Goal: Communication & Community: Answer question/provide support

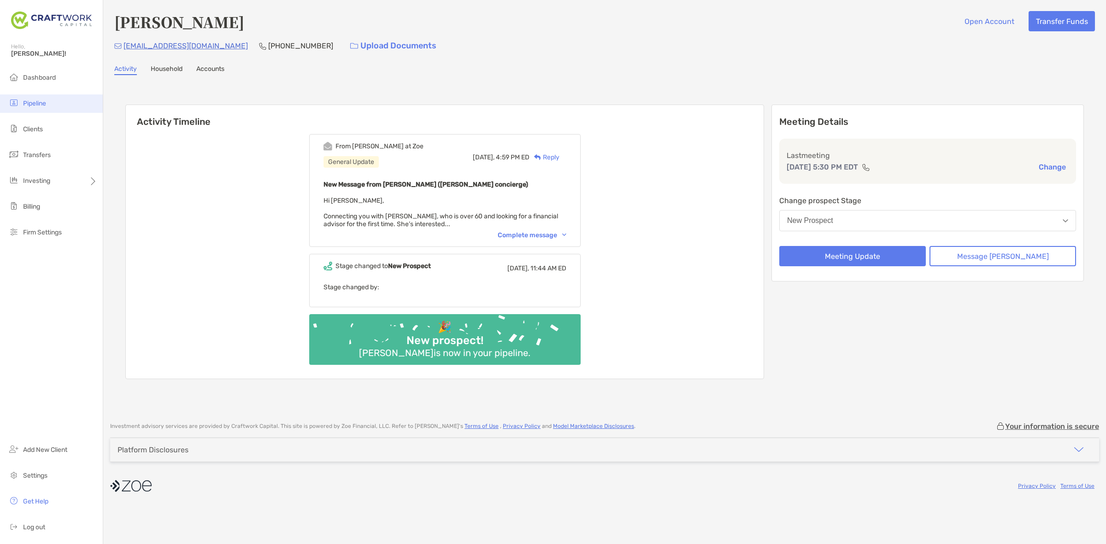
click at [64, 108] on li "Pipeline" at bounding box center [51, 103] width 103 height 18
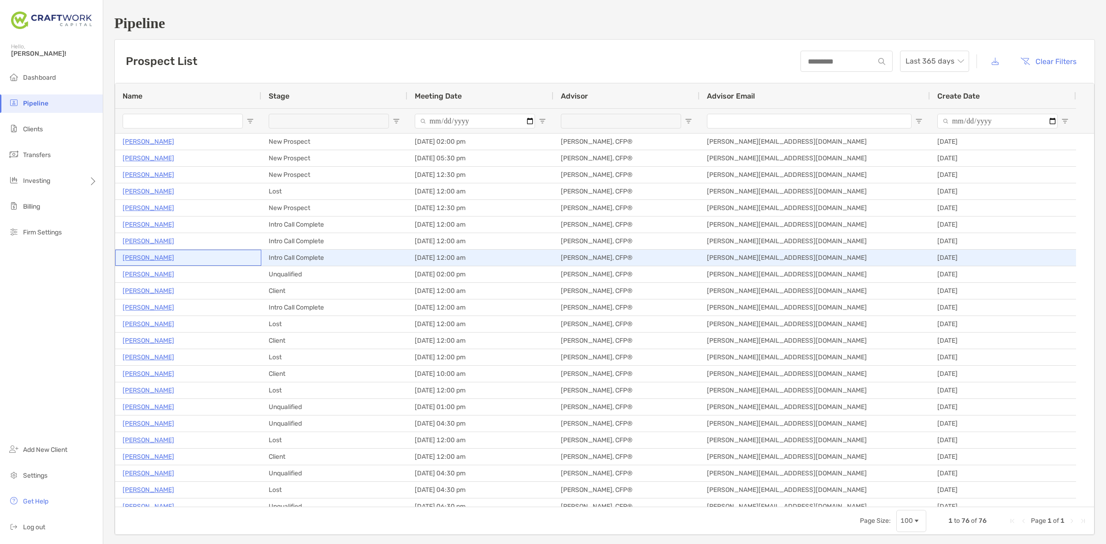
click at [144, 254] on p "[PERSON_NAME]" at bounding box center [149, 258] width 52 height 12
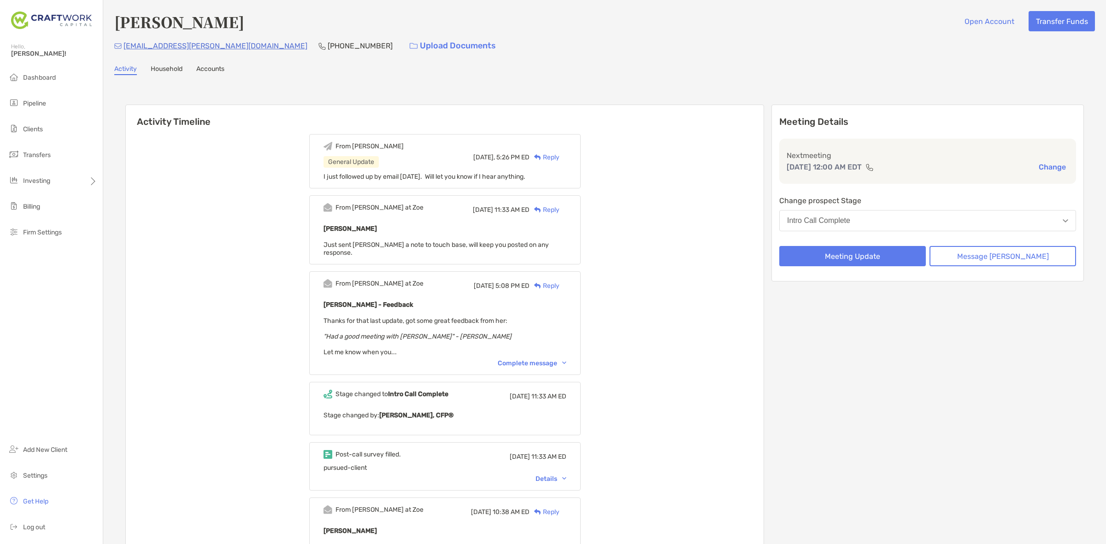
click at [560, 158] on div "Reply" at bounding box center [545, 158] width 30 height 10
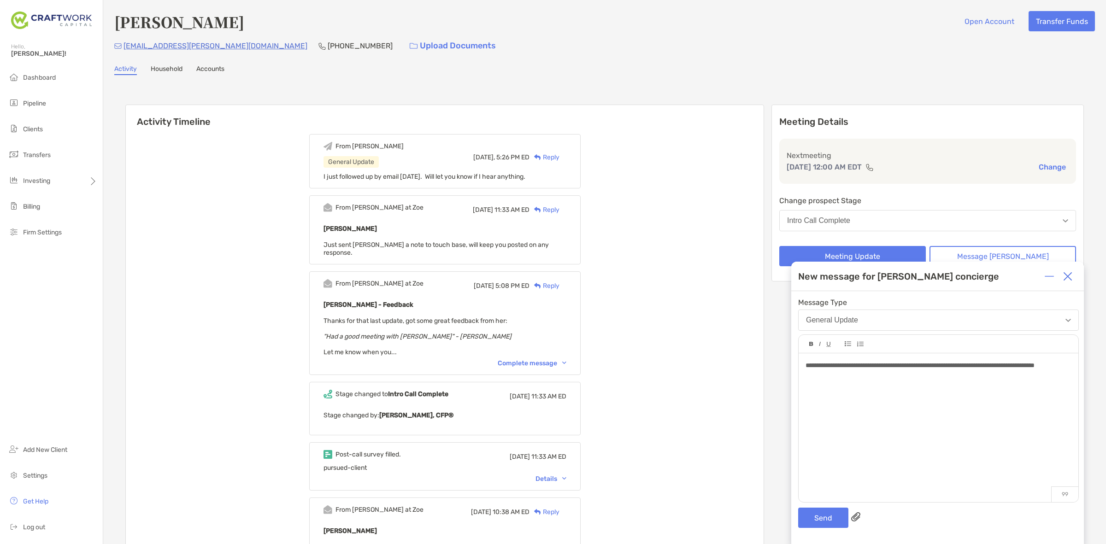
click at [803, 506] on div "**********" at bounding box center [937, 417] width 293 height 253
click at [808, 514] on button "Send" at bounding box center [823, 518] width 50 height 20
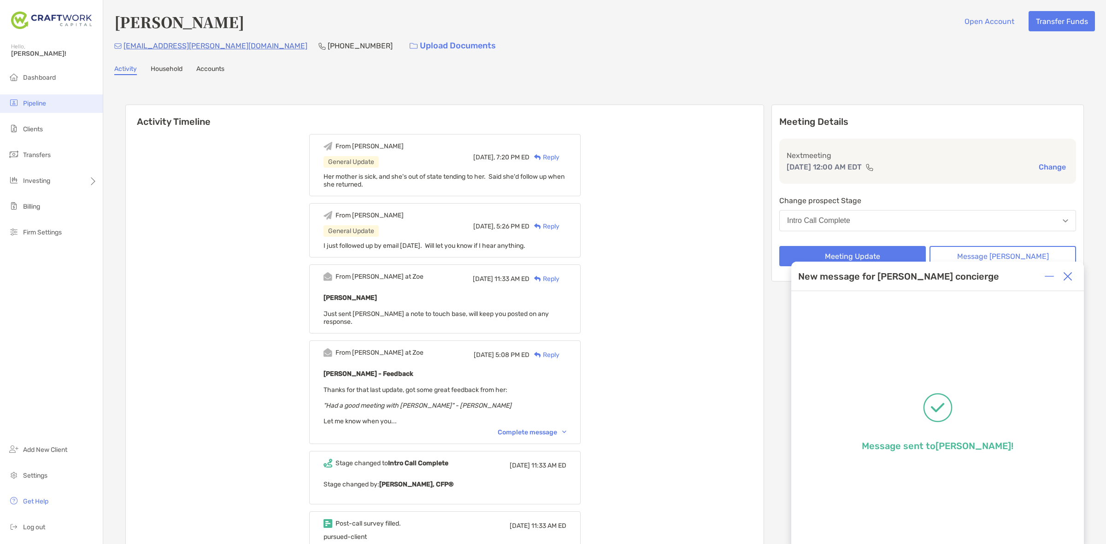
click at [30, 106] on li "Pipeline" at bounding box center [51, 103] width 103 height 18
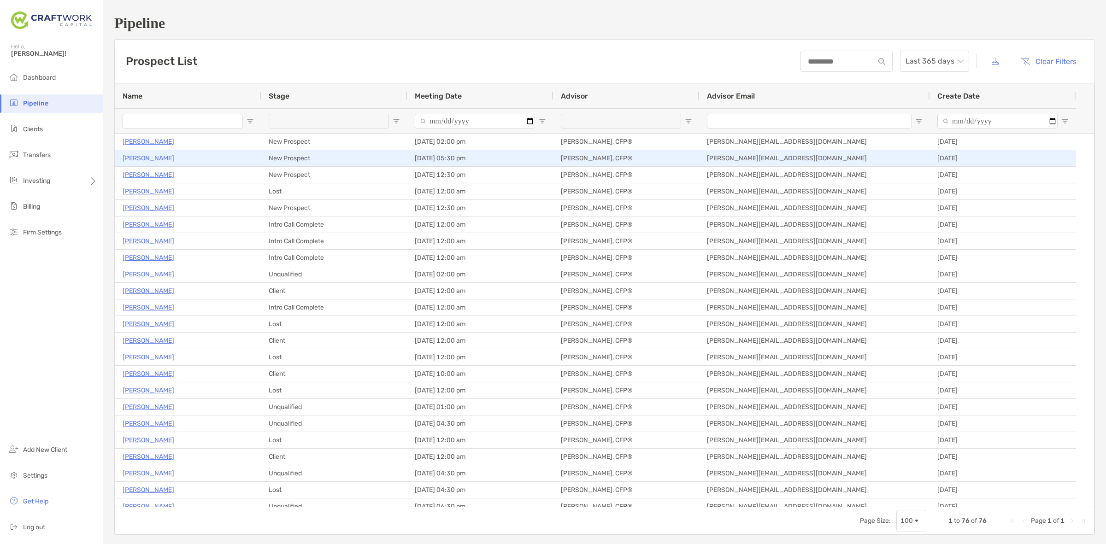
click at [143, 159] on p "[PERSON_NAME]" at bounding box center [149, 159] width 52 height 12
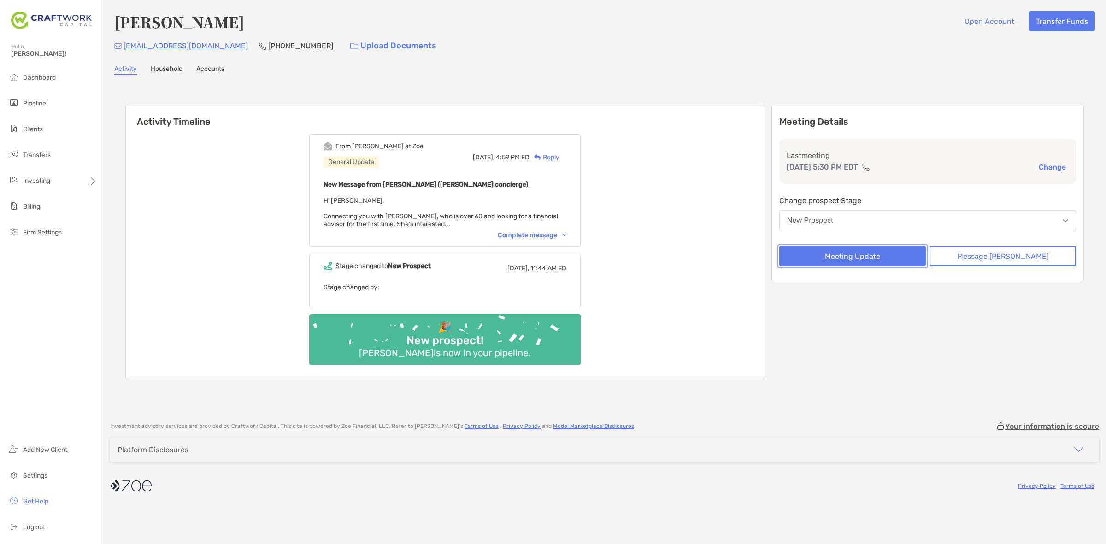
click at [893, 252] on button "Meeting Update" at bounding box center [852, 256] width 147 height 20
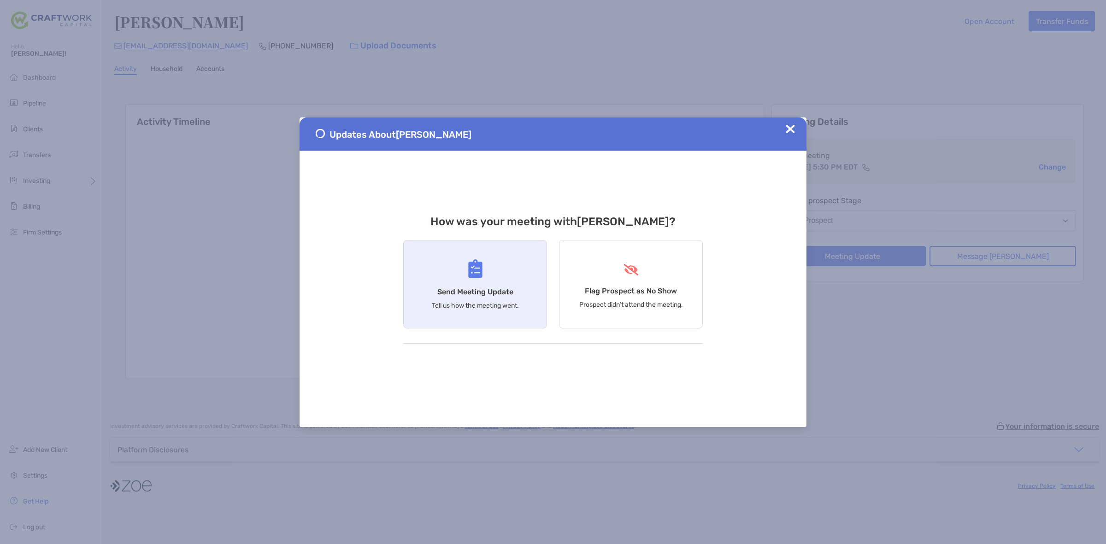
click at [512, 282] on div "Send Meeting Update Tell us how the meeting went." at bounding box center [475, 284] width 144 height 89
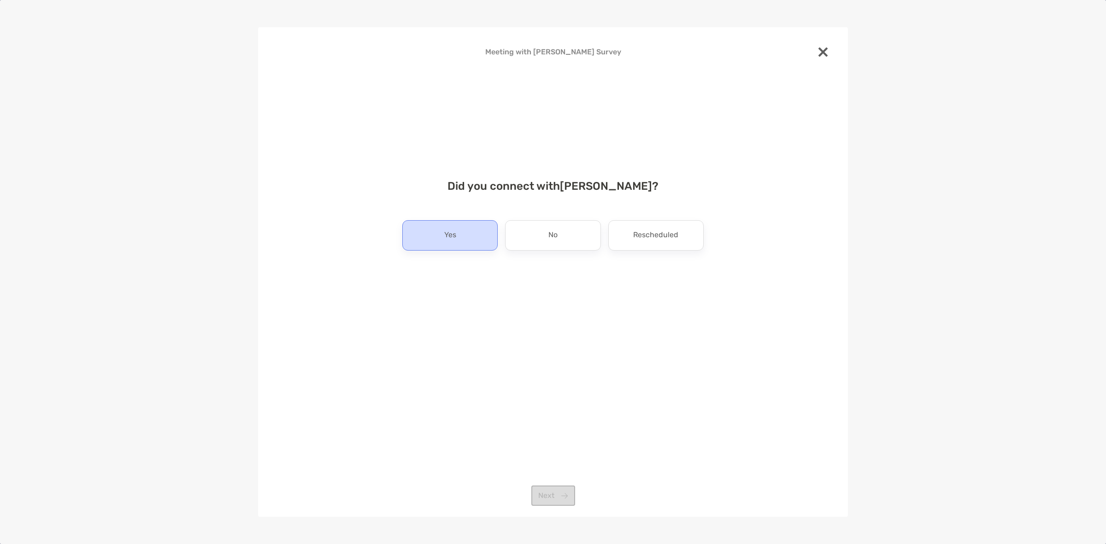
click at [478, 237] on div "Yes" at bounding box center [449, 235] width 95 height 30
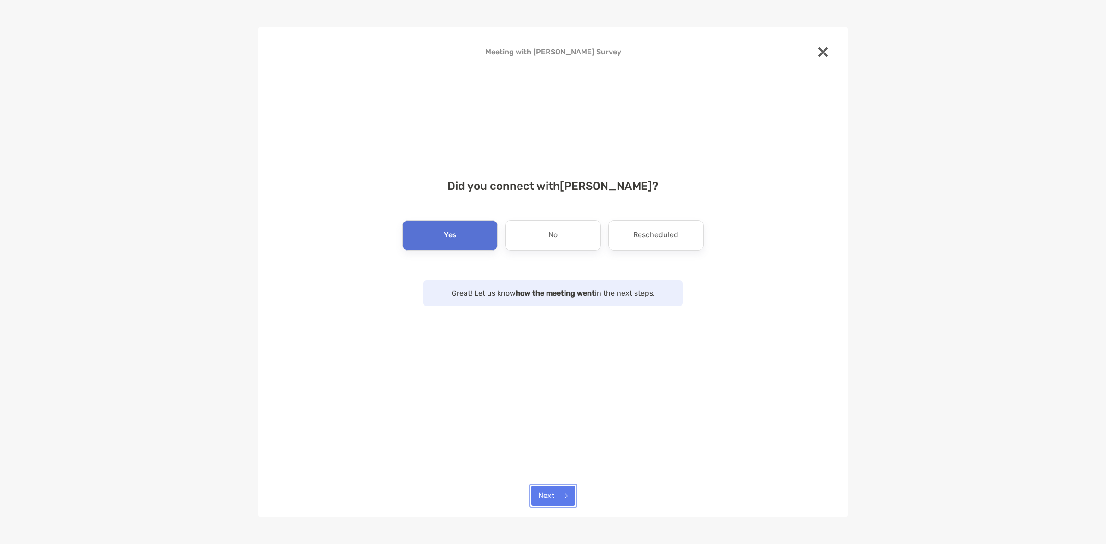
click at [549, 492] on button "Next" at bounding box center [553, 496] width 44 height 20
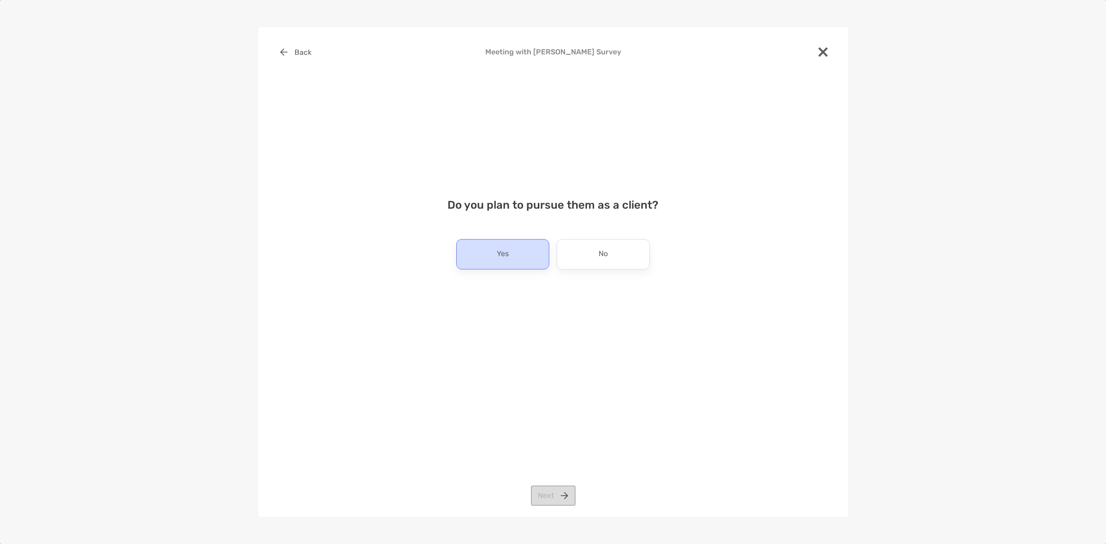
click at [500, 259] on p "Yes" at bounding box center [503, 254] width 12 height 15
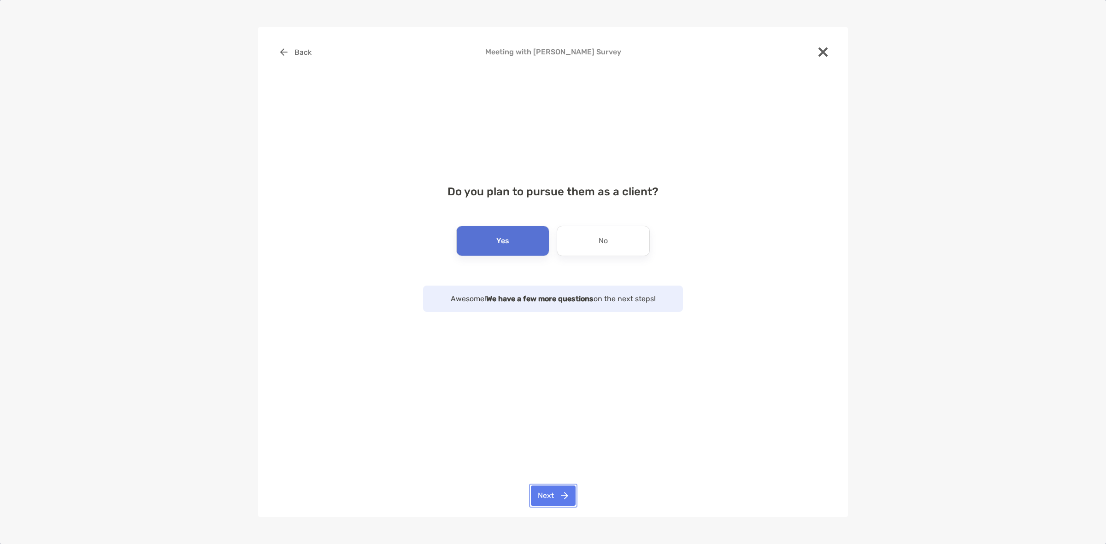
click at [564, 487] on button "Next" at bounding box center [553, 496] width 45 height 20
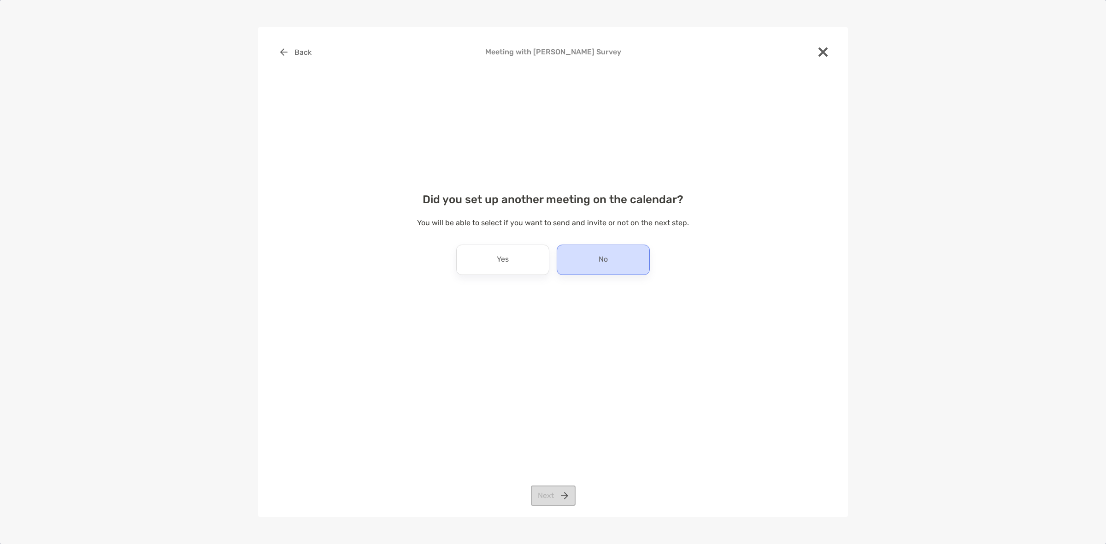
click at [569, 269] on div "No" at bounding box center [603, 260] width 93 height 30
click at [566, 496] on button "Next" at bounding box center [553, 496] width 45 height 20
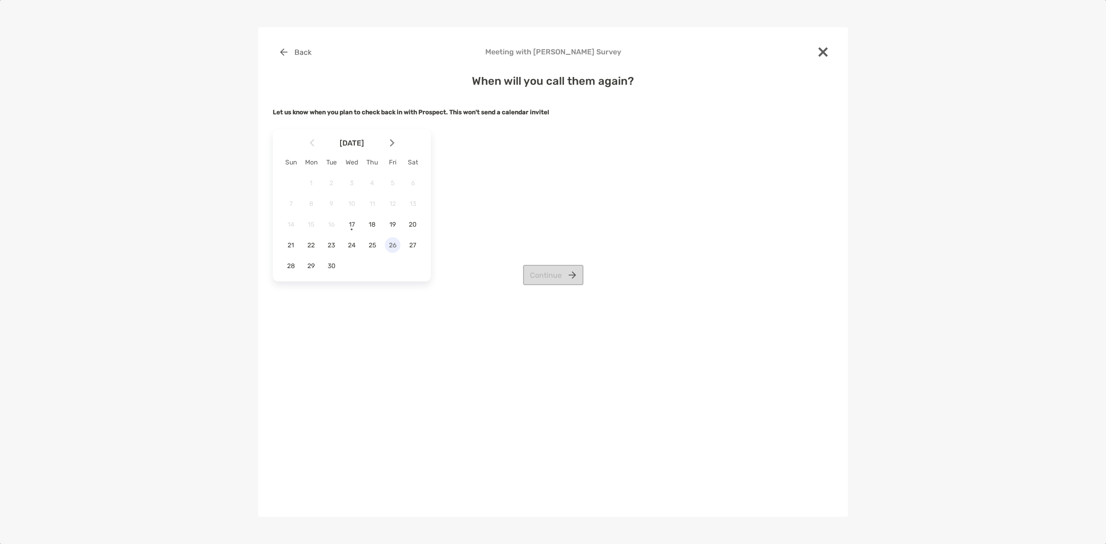
click at [385, 252] on div "26" at bounding box center [393, 245] width 16 height 16
click at [390, 249] on span "26" at bounding box center [393, 246] width 16 height 8
click at [538, 279] on button "Continue" at bounding box center [553, 275] width 60 height 20
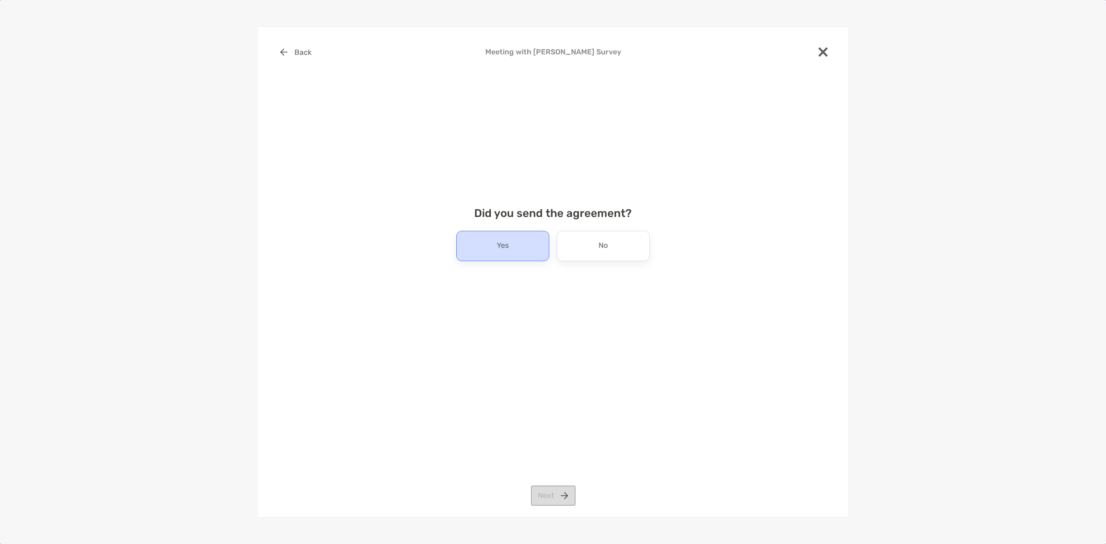
click at [514, 250] on div "Yes" at bounding box center [502, 246] width 93 height 30
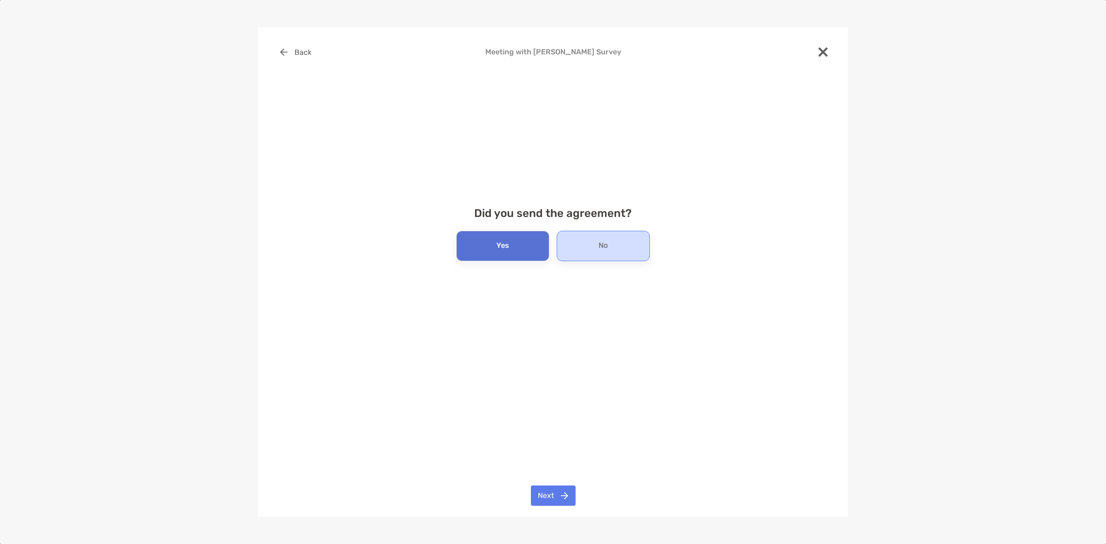
click at [604, 252] on p "No" at bounding box center [603, 246] width 9 height 15
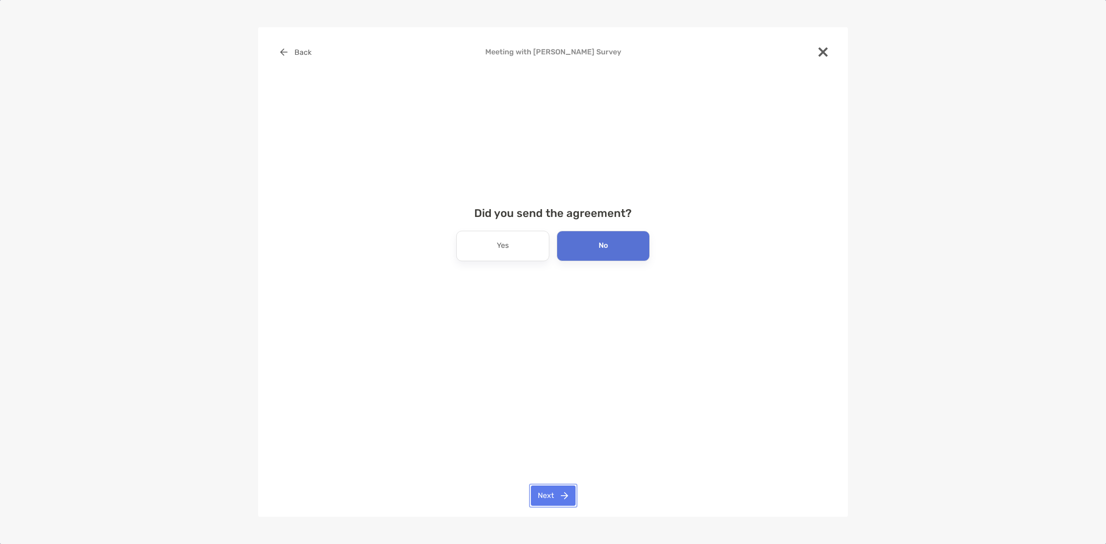
click at [548, 498] on button "Next" at bounding box center [553, 496] width 45 height 20
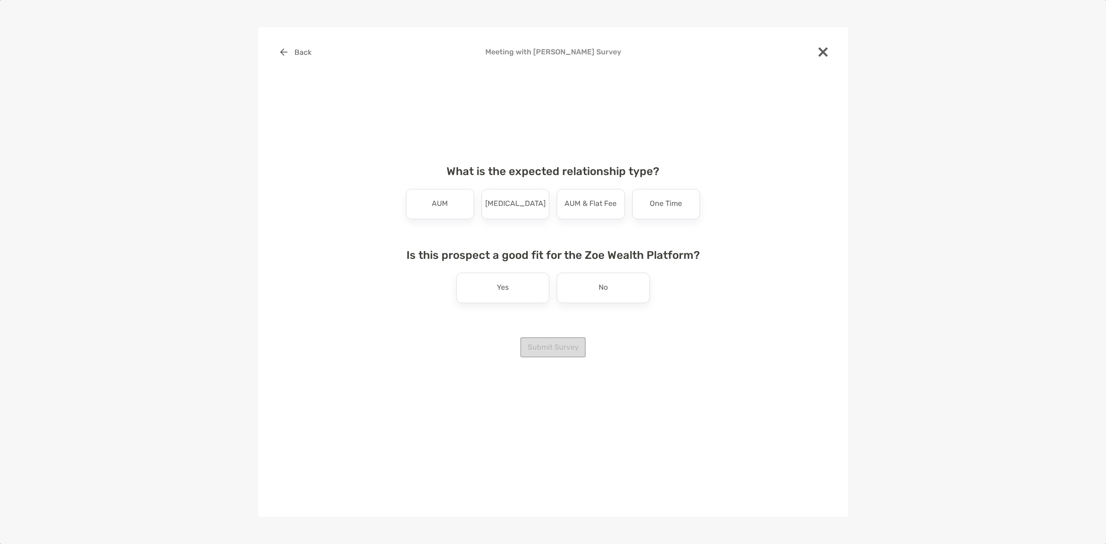
drag, startPoint x: 442, startPoint y: 198, endPoint x: 450, endPoint y: 204, distance: 10.0
click at [443, 198] on p "AUM" at bounding box center [440, 204] width 16 height 15
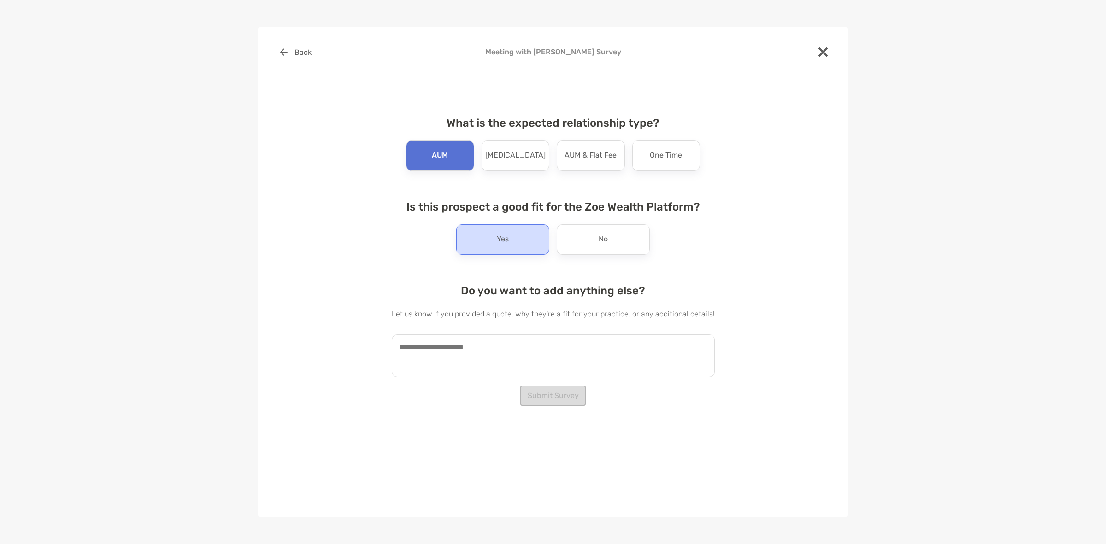
click at [511, 231] on div "Yes" at bounding box center [502, 239] width 93 height 30
click at [531, 353] on textarea at bounding box center [553, 356] width 323 height 43
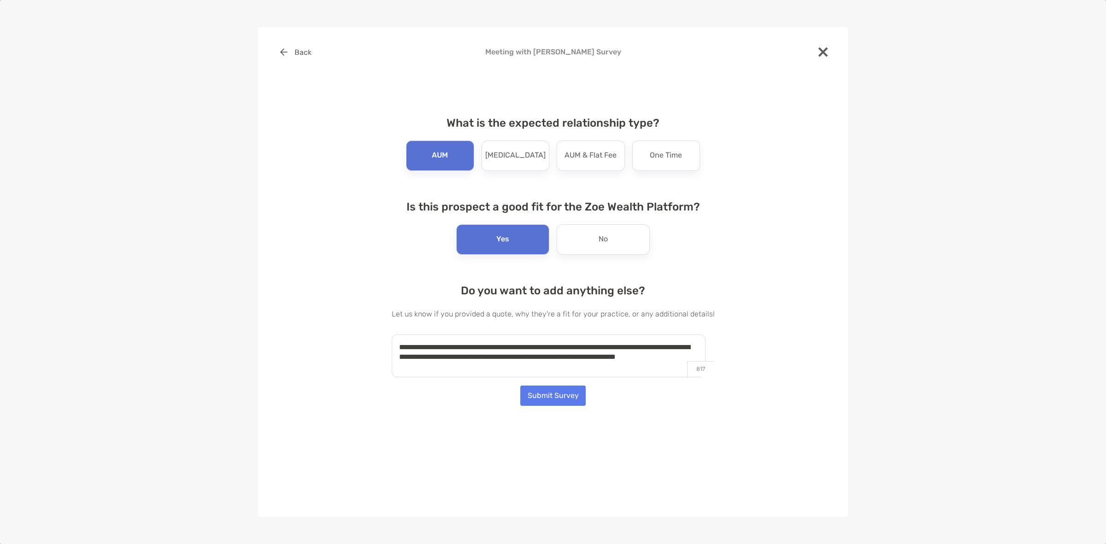
type textarea "**********"
click at [549, 400] on button "Submit Survey" at bounding box center [552, 396] width 65 height 20
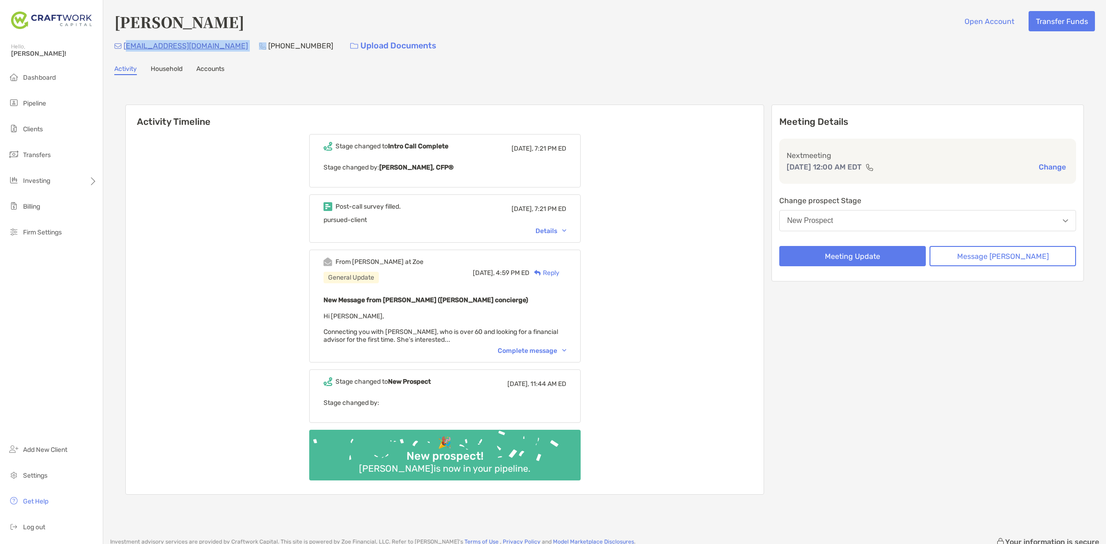
drag, startPoint x: 200, startPoint y: 46, endPoint x: 127, endPoint y: 58, distance: 73.8
click at [127, 58] on div "Emely Cura Open Account Transfer Funds efdcura@yahoo.com (586) 243-1275 Upload …" at bounding box center [604, 264] width 1003 height 529
click at [184, 46] on p "[EMAIL_ADDRESS][DOMAIN_NAME]" at bounding box center [186, 46] width 124 height 12
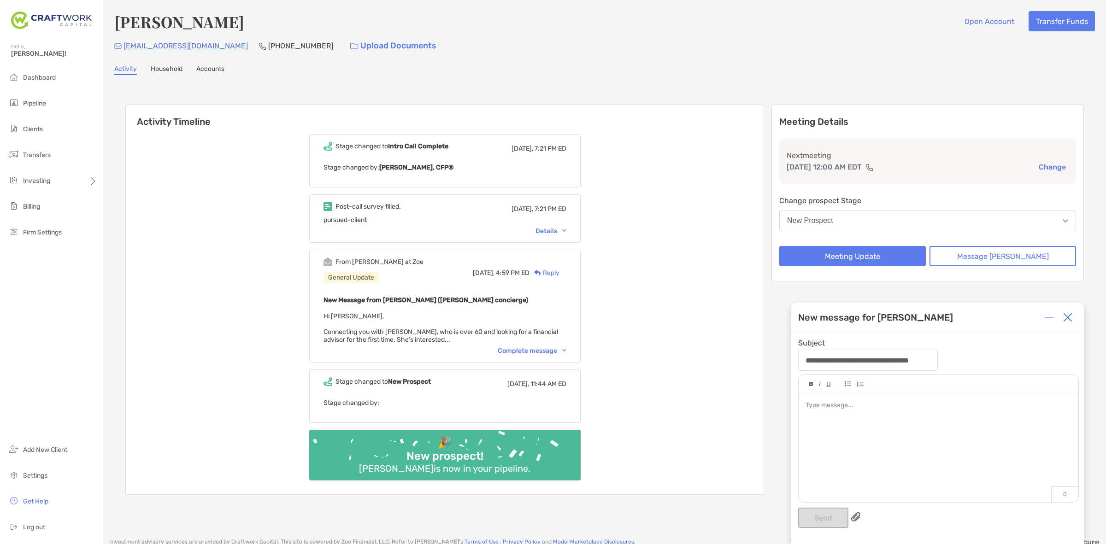
click at [1073, 319] on div at bounding box center [1068, 317] width 18 height 18
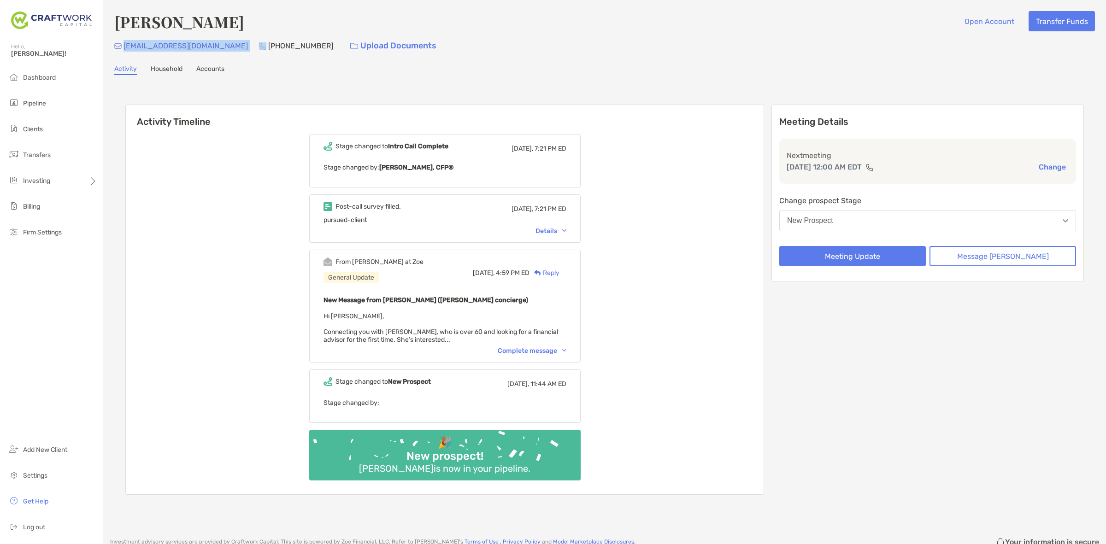
drag, startPoint x: 199, startPoint y: 51, endPoint x: 123, endPoint y: 51, distance: 76.1
click at [123, 51] on div "efdcura@yahoo.com (586) 243-1275 Upload Documents" at bounding box center [604, 46] width 981 height 20
copy p "[EMAIL_ADDRESS][DOMAIN_NAME]"
